Goal: Task Accomplishment & Management: Complete application form

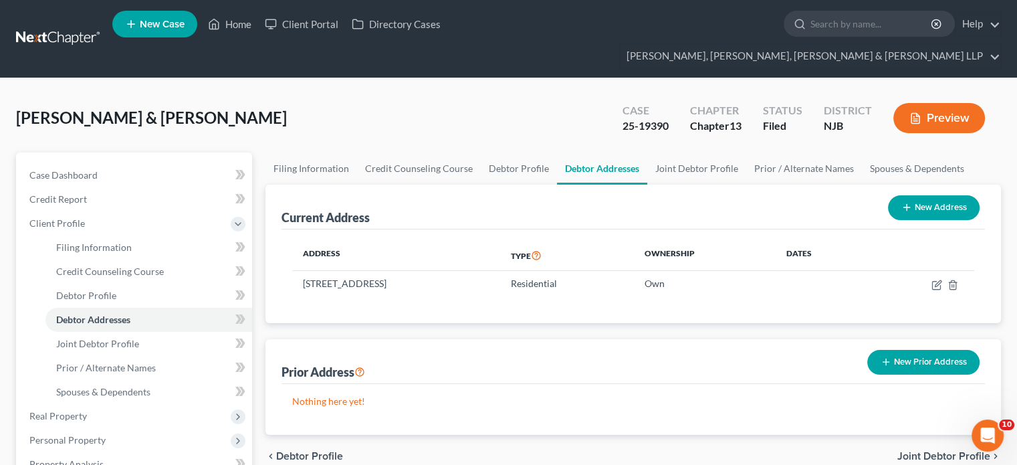
scroll to position [334, 0]
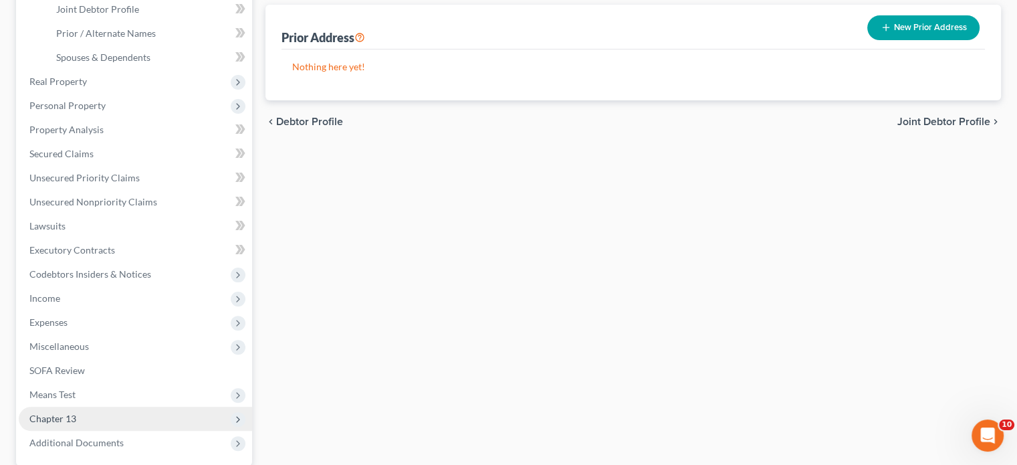
click at [68, 413] on span "Chapter 13" at bounding box center [52, 418] width 47 height 11
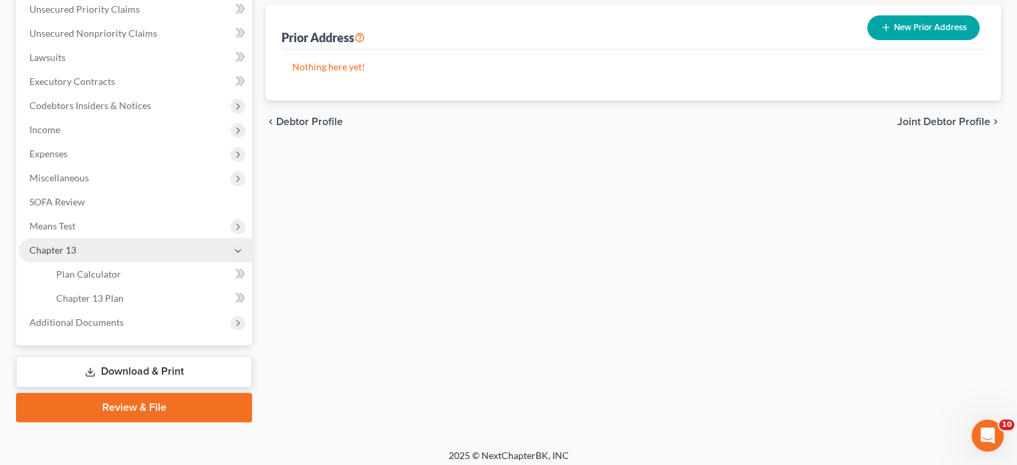
scroll to position [317, 0]
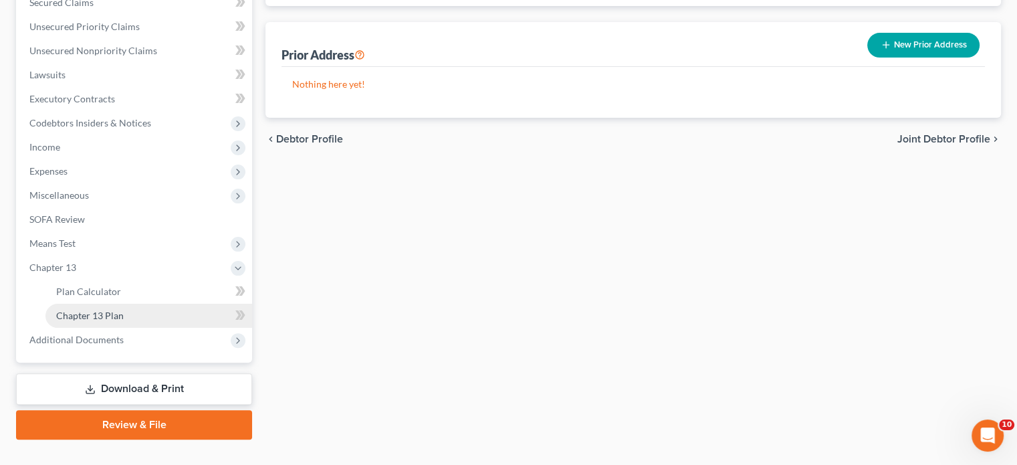
click at [96, 310] on span "Chapter 13 Plan" at bounding box center [90, 315] width 68 height 11
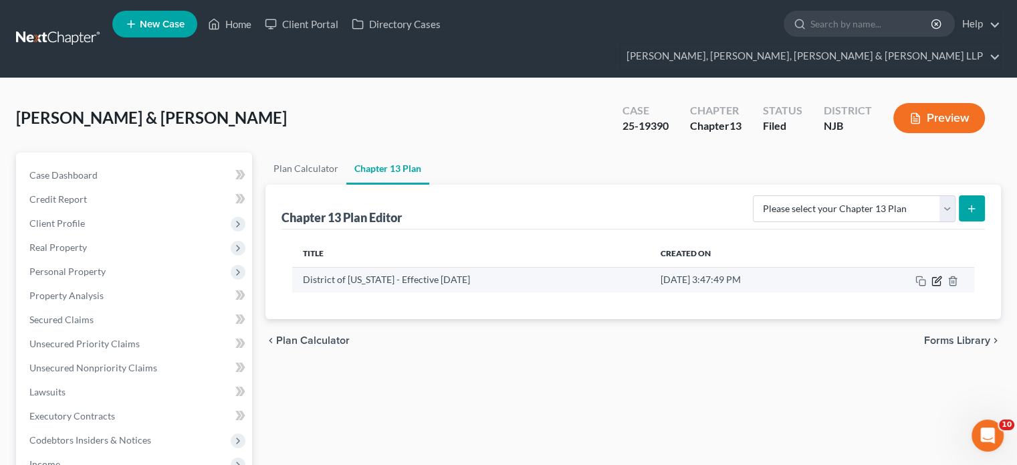
click at [935, 276] on icon "button" at bounding box center [937, 281] width 11 height 11
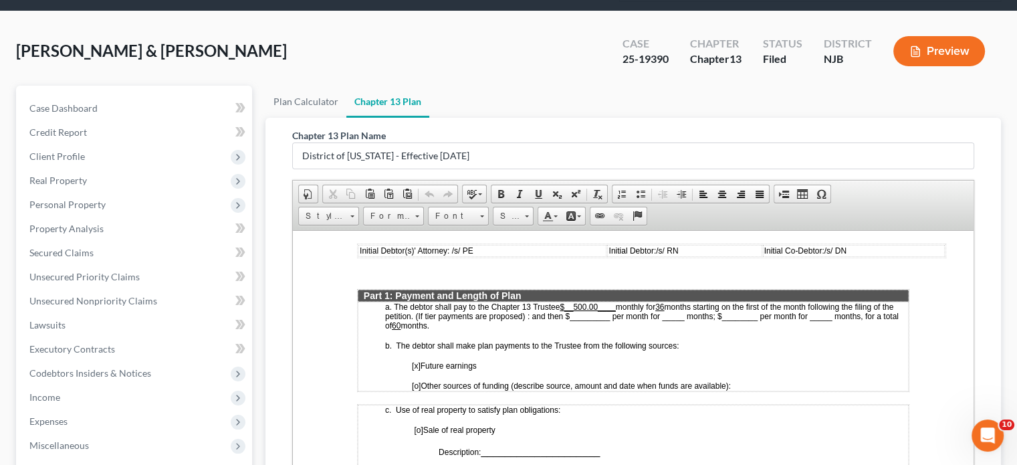
scroll to position [602, 0]
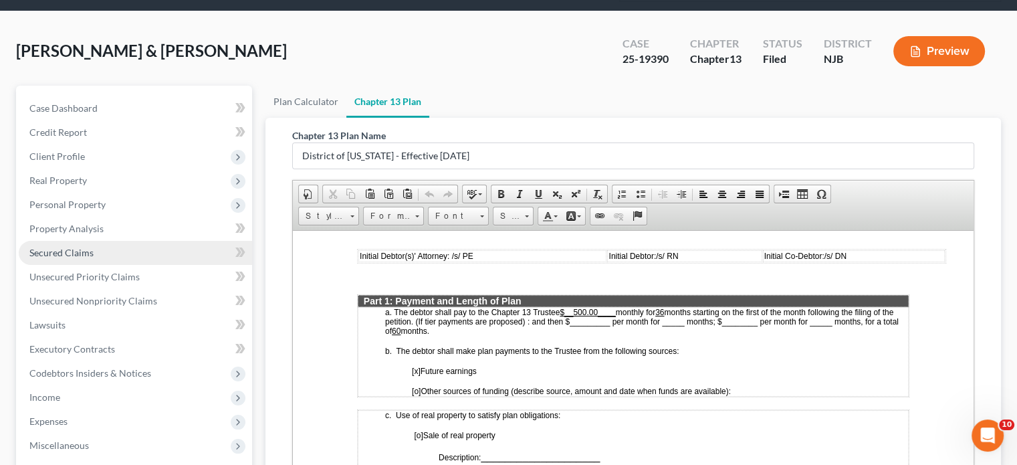
click at [59, 247] on span "Secured Claims" at bounding box center [61, 252] width 64 height 11
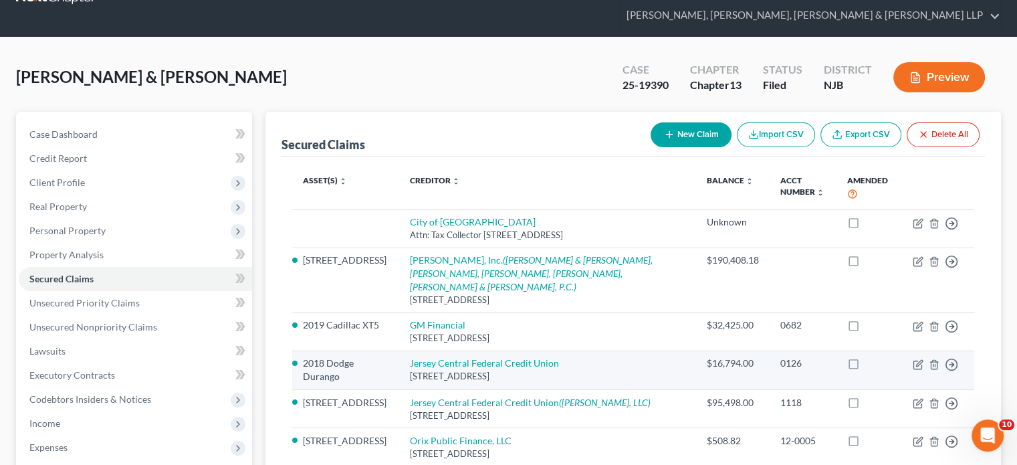
scroll to position [201, 0]
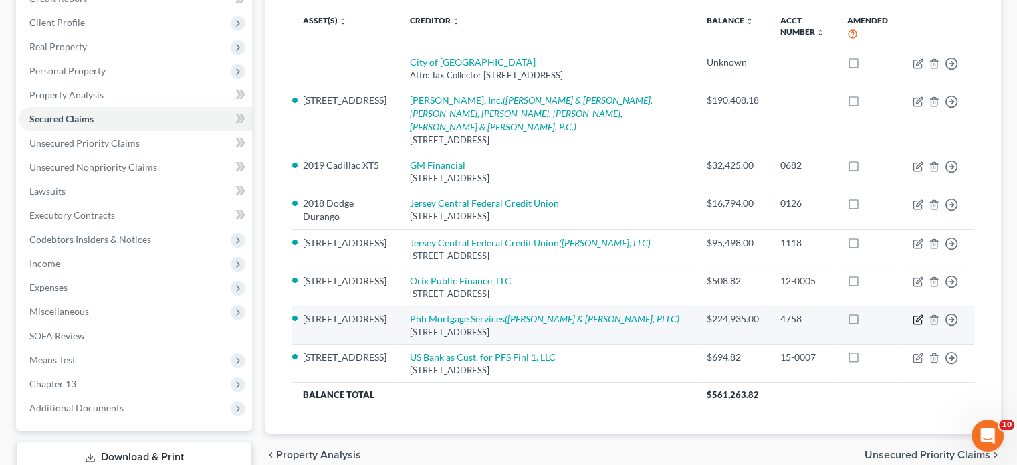
click at [916, 314] on icon "button" at bounding box center [918, 319] width 11 height 11
select select "33"
select select "2"
select select "0"
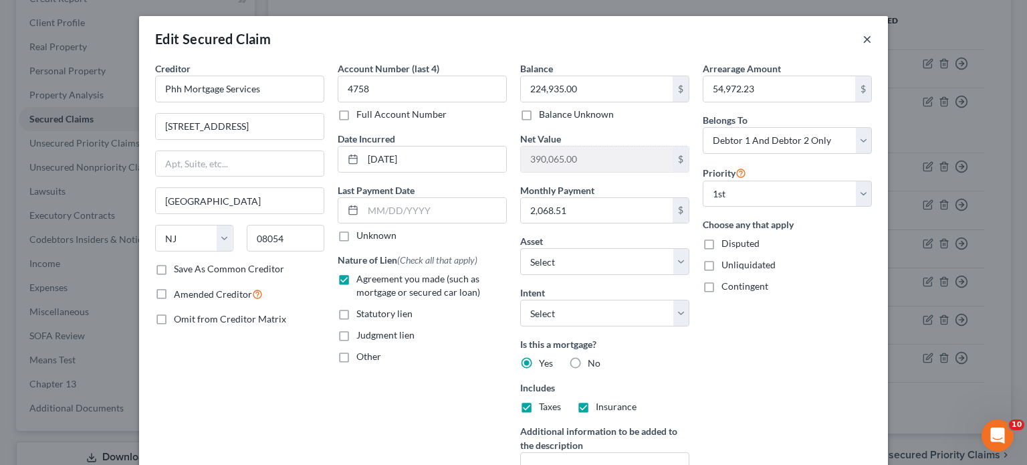
drag, startPoint x: 862, startPoint y: 37, endPoint x: 559, endPoint y: 176, distance: 332.5
click at [863, 37] on button "×" at bounding box center [867, 39] width 9 height 16
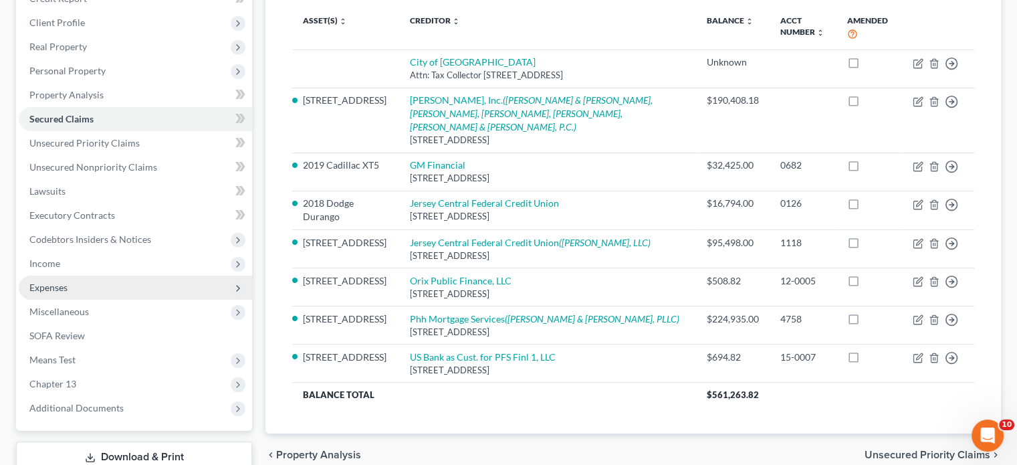
click at [54, 282] on span "Expenses" at bounding box center [48, 287] width 38 height 11
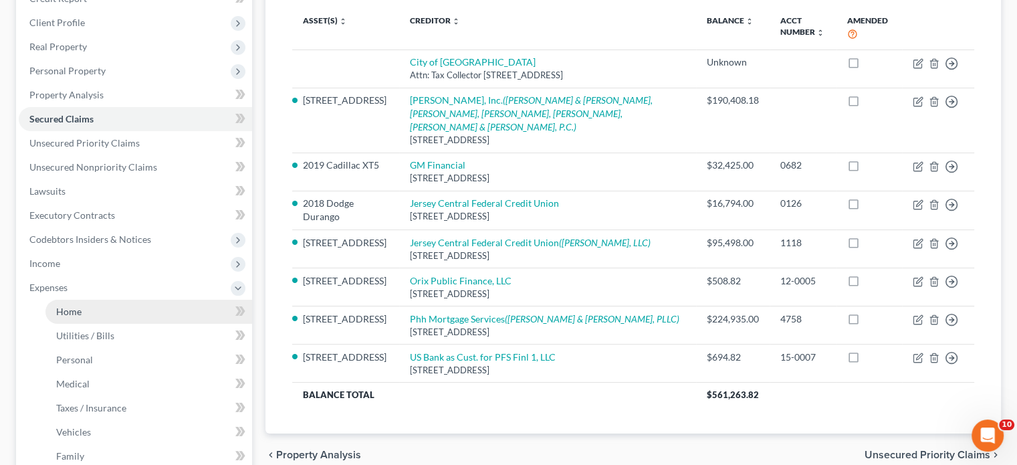
click at [74, 306] on span "Home" at bounding box center [68, 311] width 25 height 11
